Goal: Find specific page/section: Find specific page/section

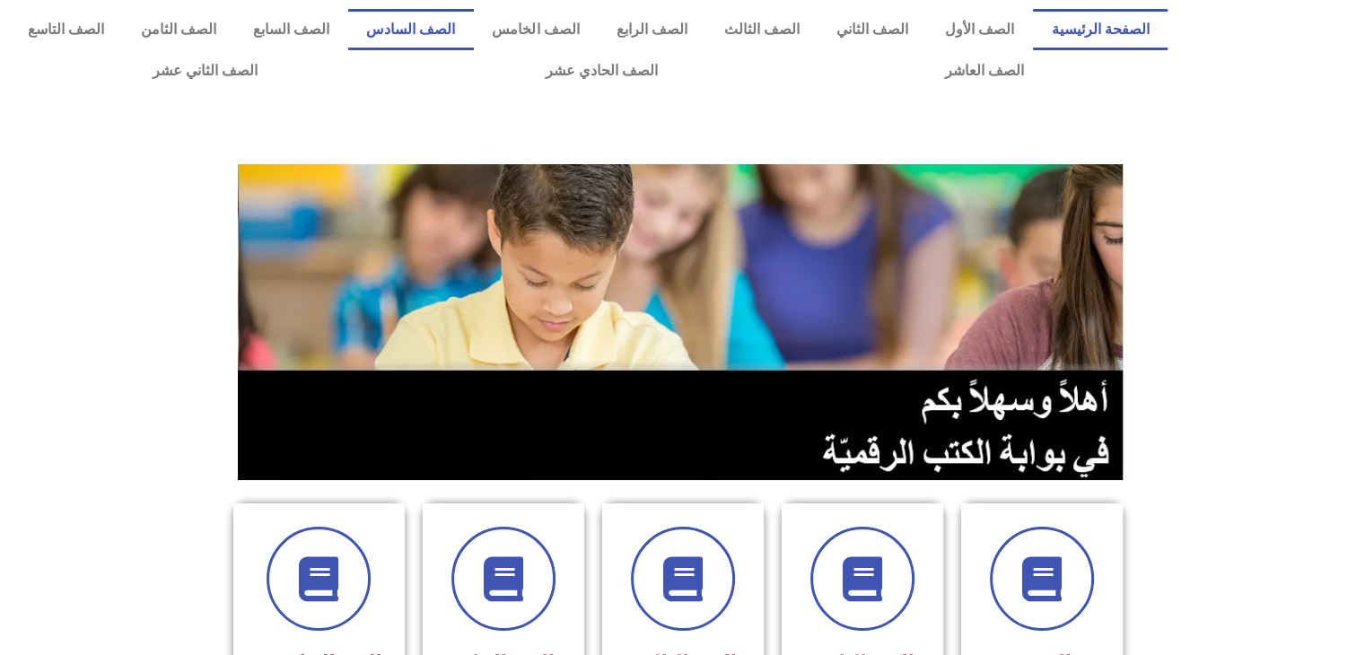
click at [474, 28] on link "الصف السادس" at bounding box center [411, 29] width 126 height 41
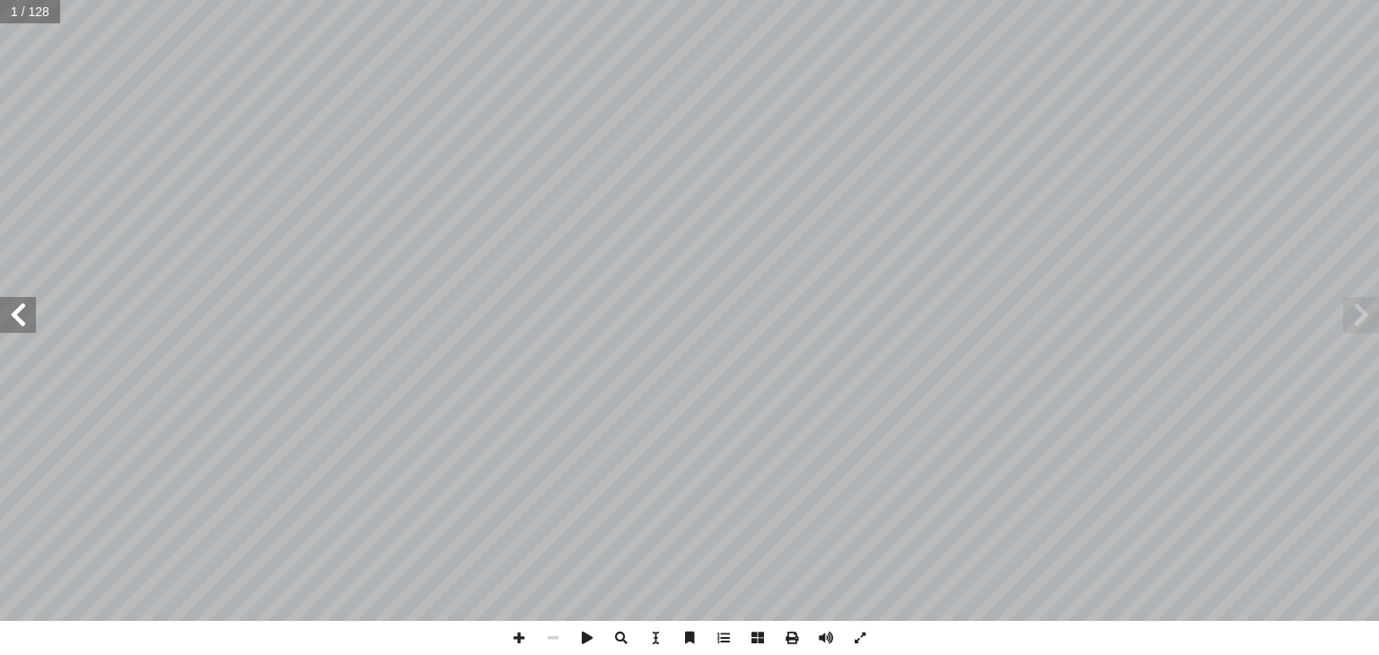
click at [22, 318] on span at bounding box center [18, 315] width 36 height 36
